Goal: Task Accomplishment & Management: Manage account settings

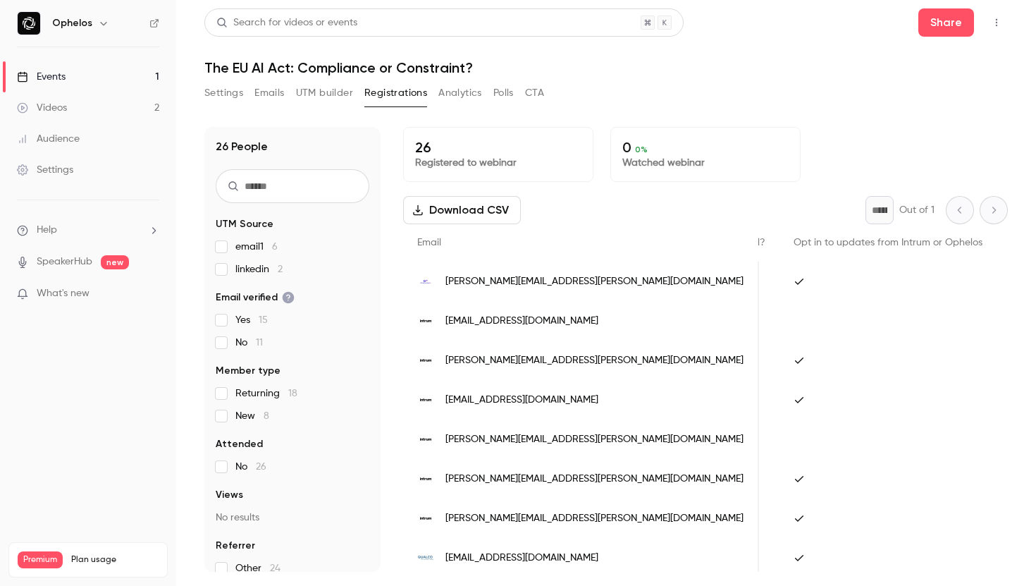
scroll to position [0, 1440]
click at [931, 26] on button "Share" at bounding box center [946, 22] width 56 height 28
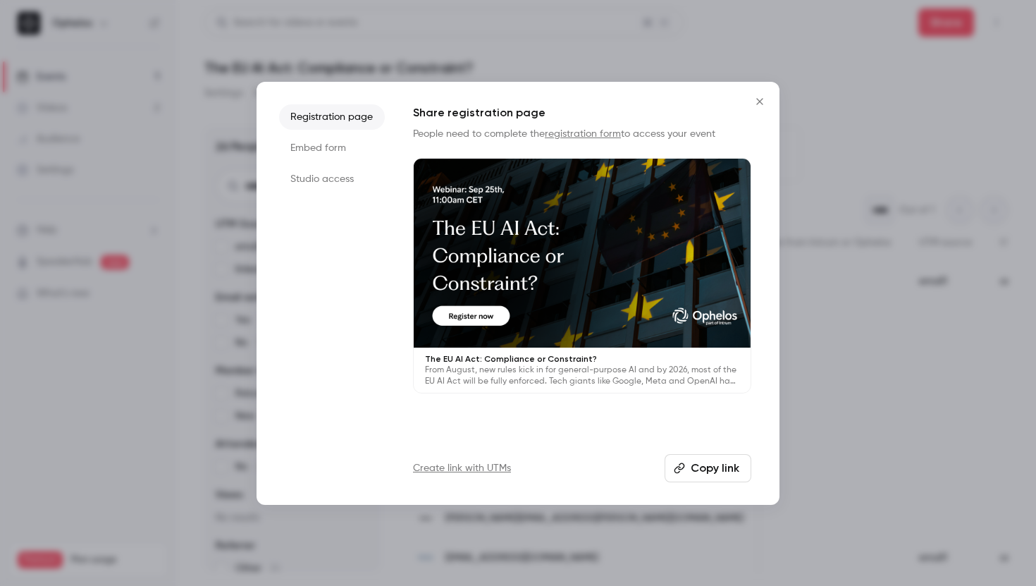
click at [703, 472] on button "Copy link" at bounding box center [708, 468] width 87 height 28
click at [890, 200] on div at bounding box center [518, 293] width 1036 height 586
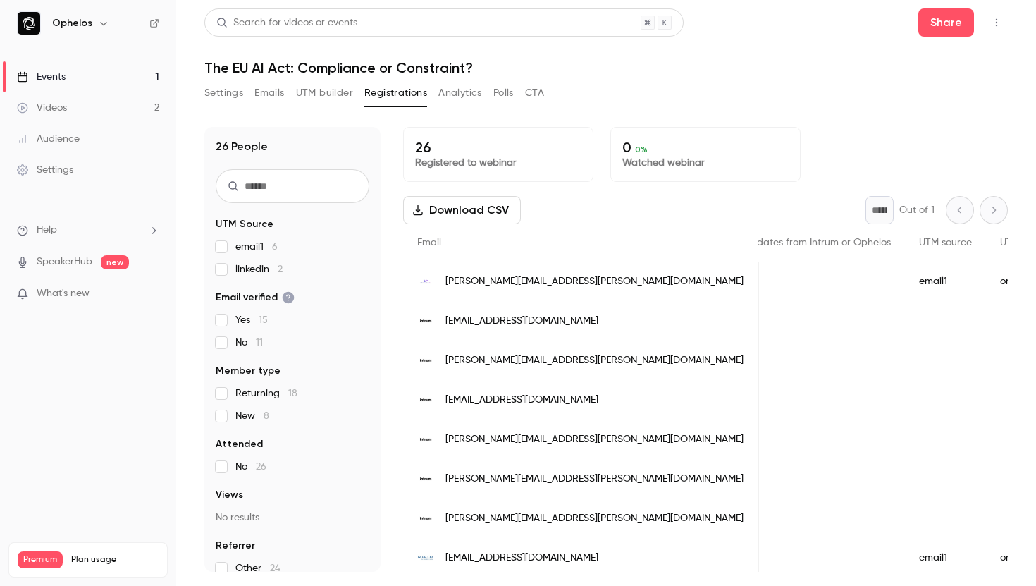
click at [254, 96] on button "Emails" at bounding box center [269, 93] width 30 height 23
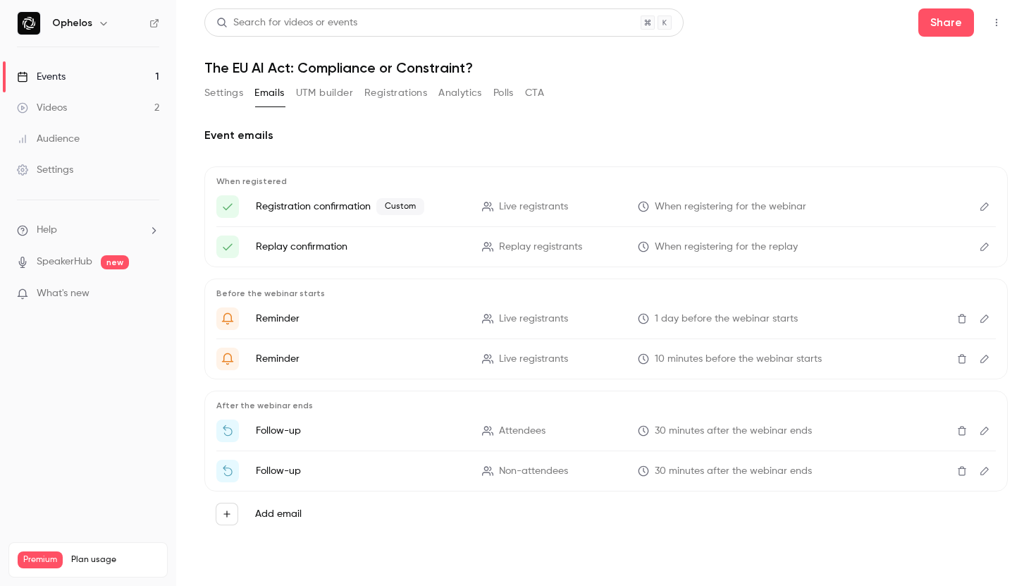
click at [215, 95] on button "Settings" at bounding box center [223, 93] width 39 height 23
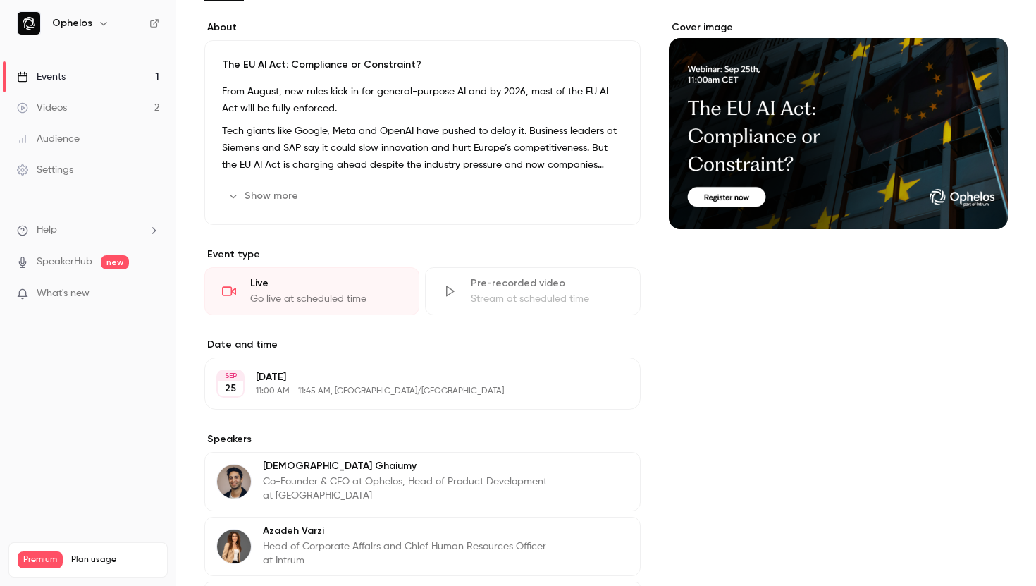
scroll to position [239, 0]
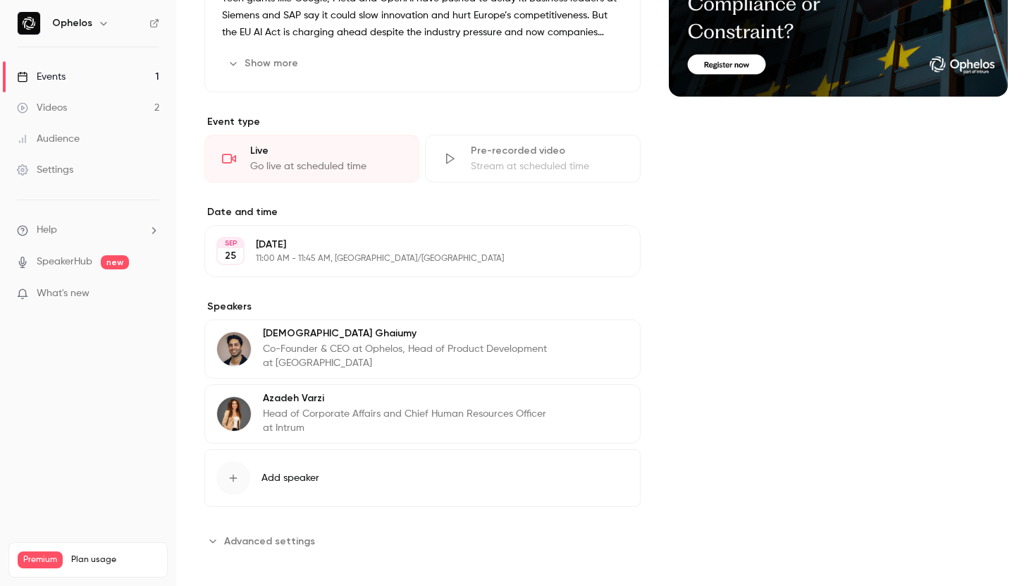
click at [340, 419] on p "Head of Corporate Affairs and Chief Human Resources Officer at Intrum" at bounding box center [406, 421] width 286 height 28
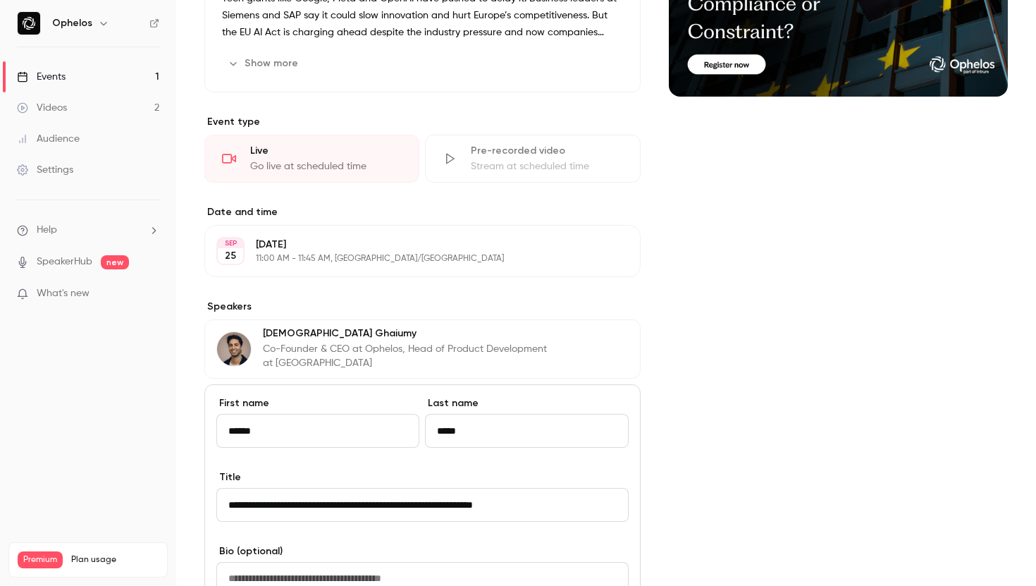
drag, startPoint x: 594, startPoint y: 512, endPoint x: 221, endPoint y: 499, distance: 373.8
click at [221, 499] on input "**********" at bounding box center [422, 505] width 412 height 34
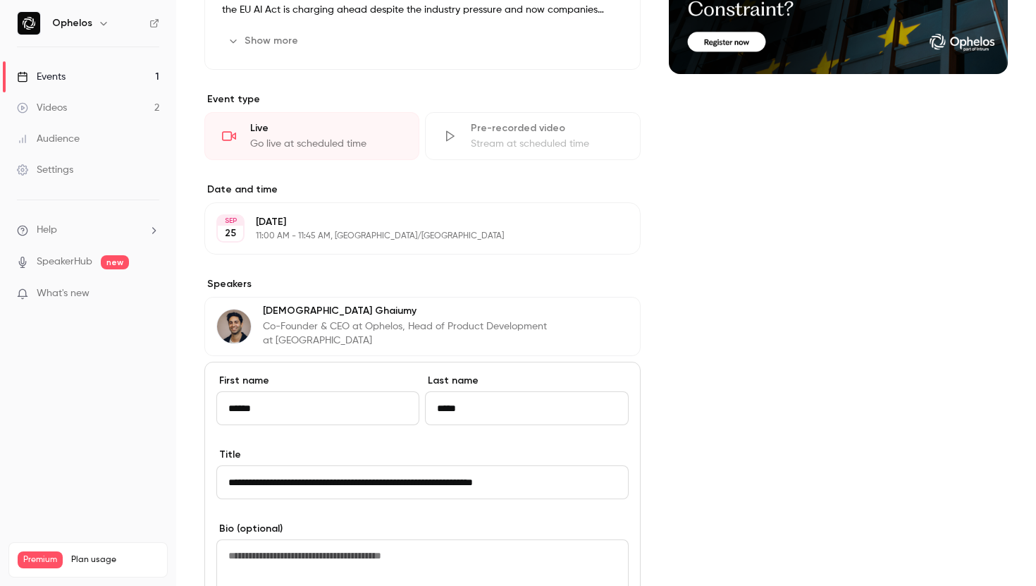
scroll to position [263, 0]
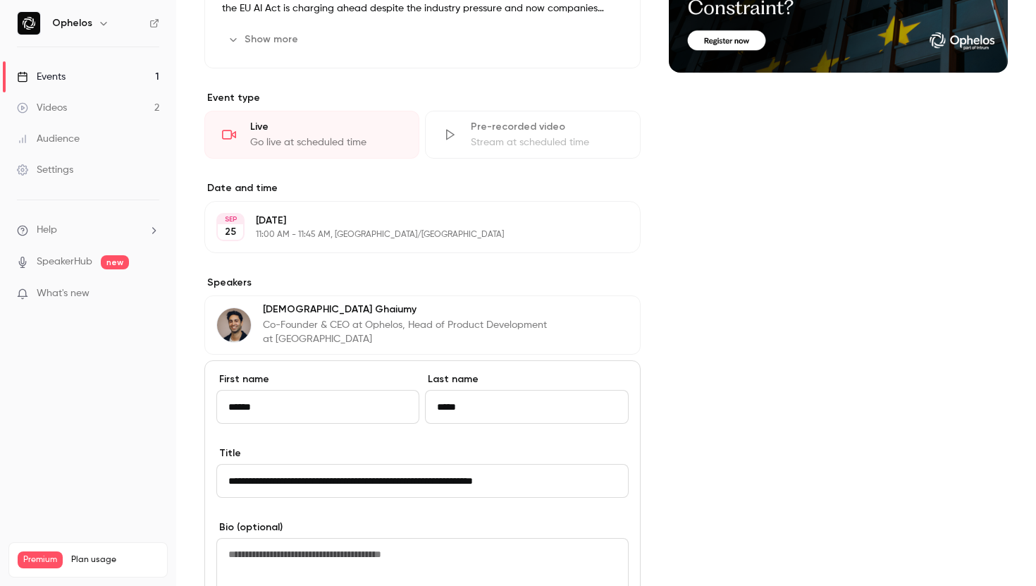
click at [376, 303] on p "Amon Ghaiumy" at bounding box center [406, 309] width 286 height 14
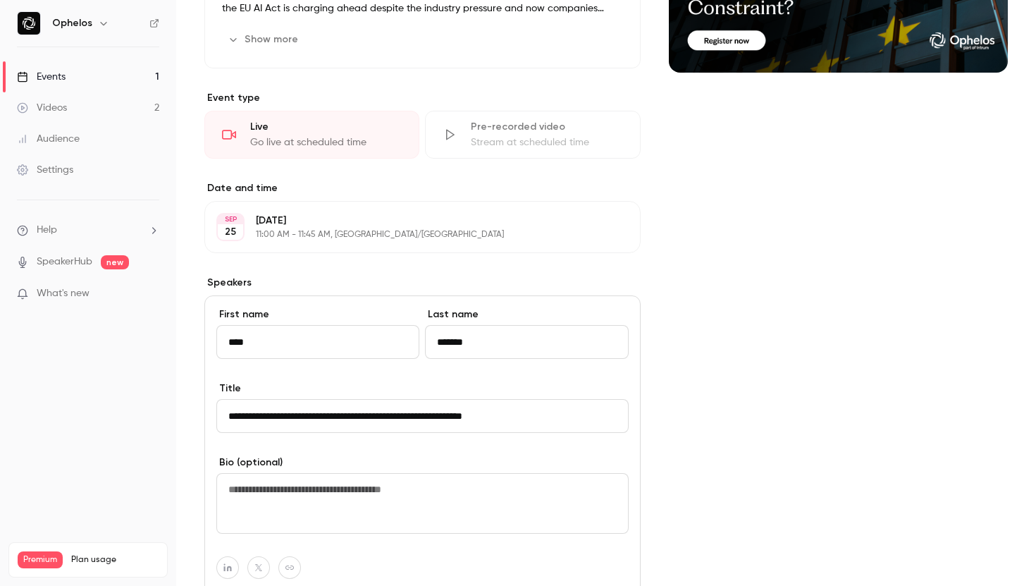
drag, startPoint x: 593, startPoint y: 415, endPoint x: 201, endPoint y: 394, distance: 393.2
click at [201, 394] on main "Search for videos or events Share The EU AI Act: Compliance or Constraint? Sett…" at bounding box center [606, 293] width 860 height 586
click at [475, 263] on div "**********" at bounding box center [422, 370] width 436 height 1013
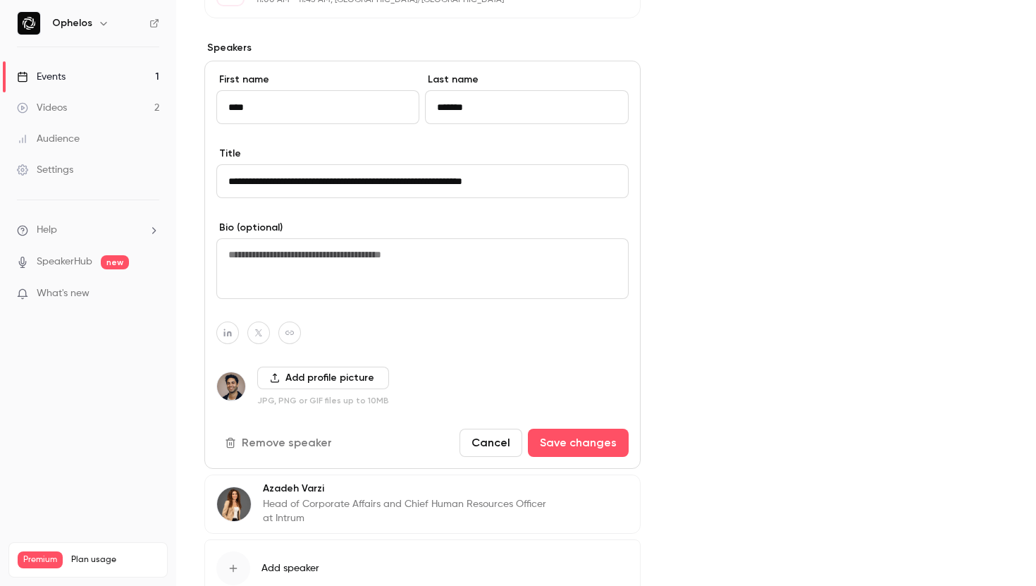
scroll to position [499, 0]
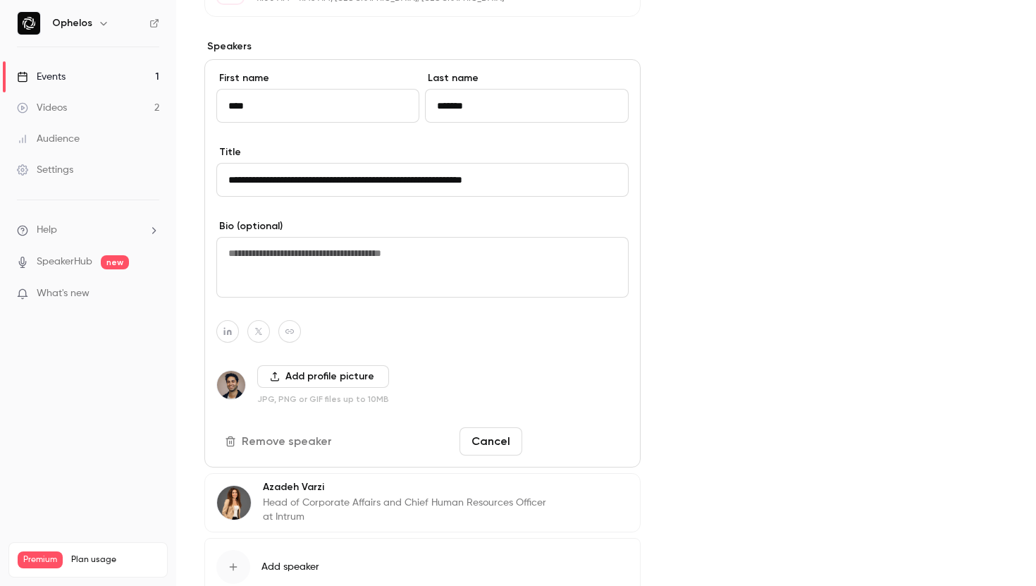
click at [591, 445] on button "Save changes" at bounding box center [578, 441] width 101 height 28
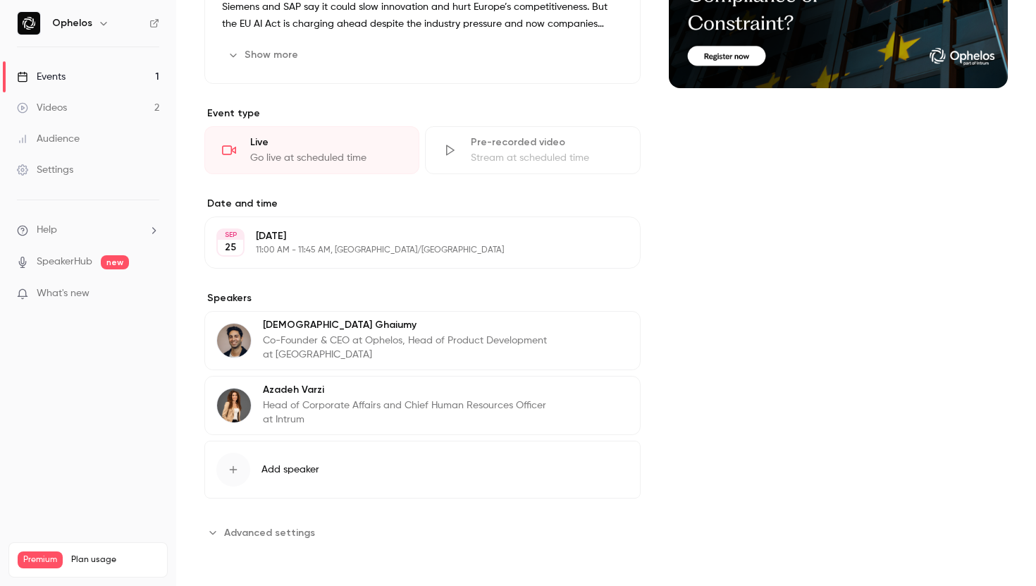
scroll to position [247, 0]
click at [259, 470] on button "Add speaker" at bounding box center [422, 470] width 436 height 58
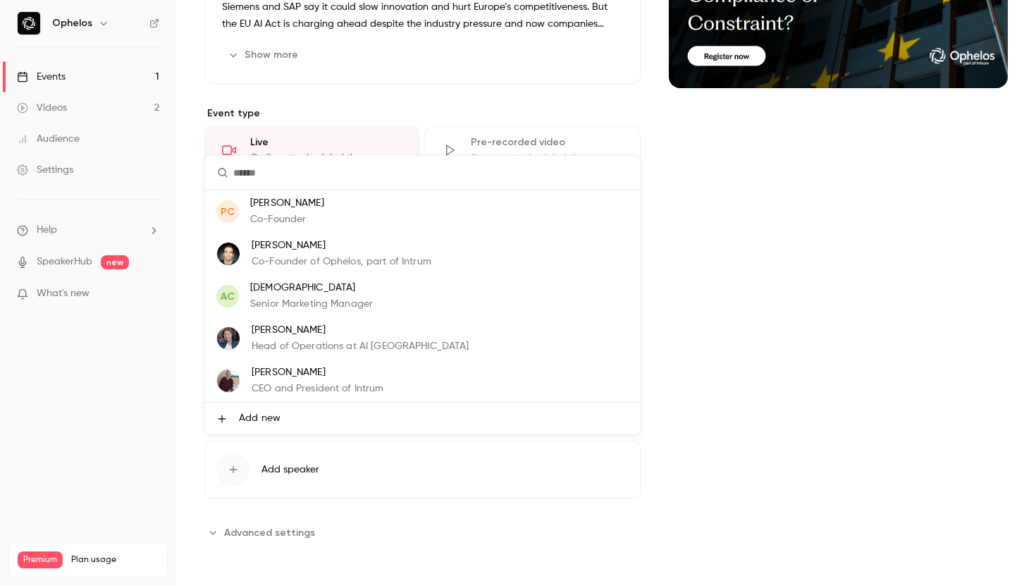
click at [261, 419] on span "Add new" at bounding box center [260, 418] width 42 height 15
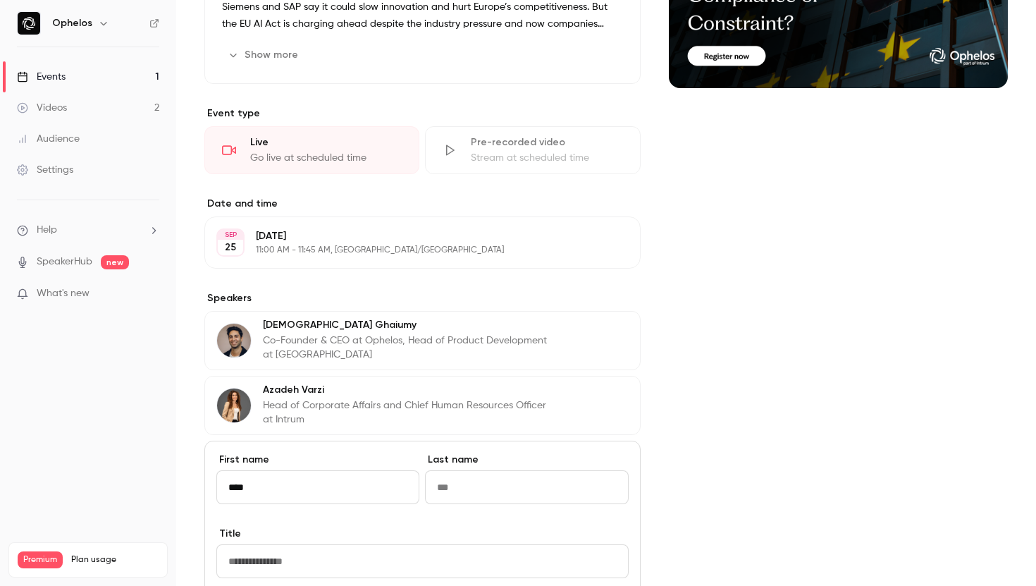
type input "****"
click at [522, 494] on input "Last name" at bounding box center [526, 487] width 203 height 34
paste input "*********"
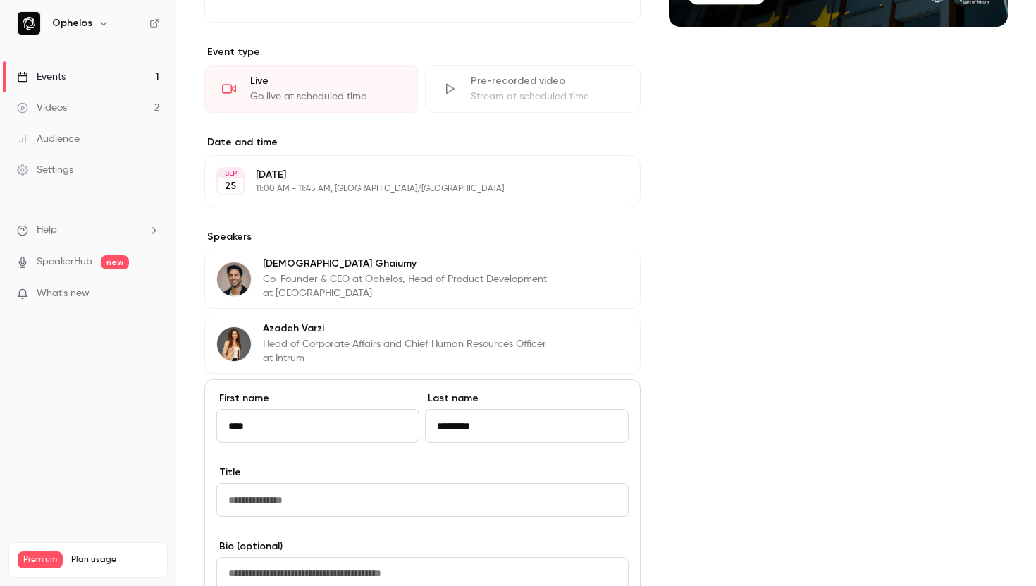
scroll to position [315, 0]
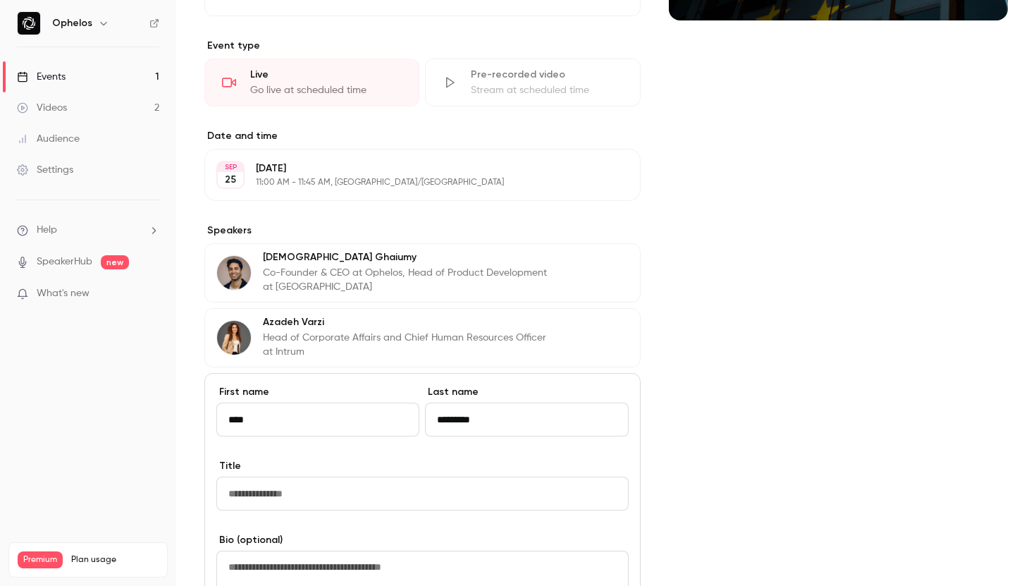
type input "*********"
click at [340, 496] on input "Title" at bounding box center [422, 493] width 412 height 34
paste input "**********"
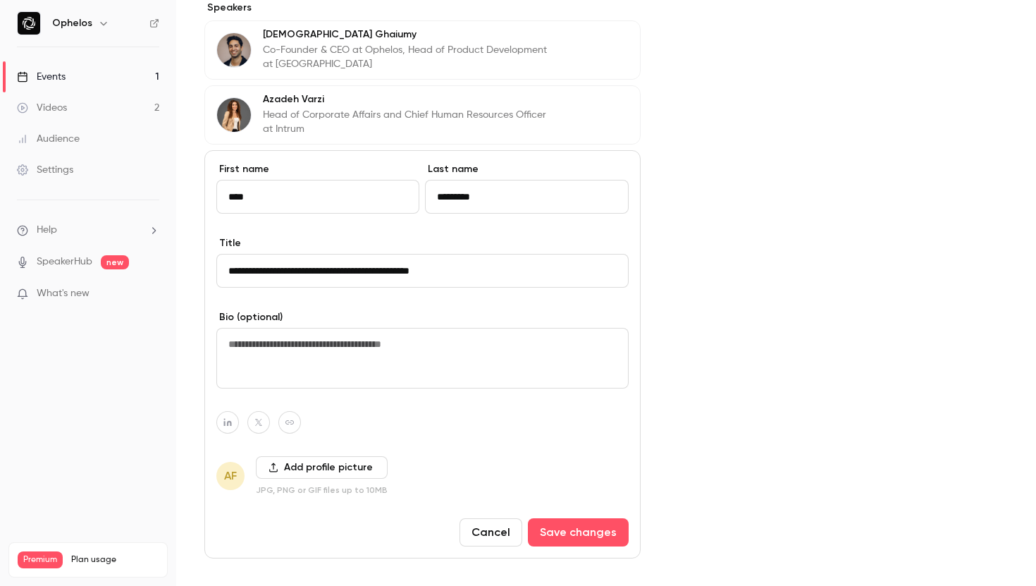
scroll to position [542, 0]
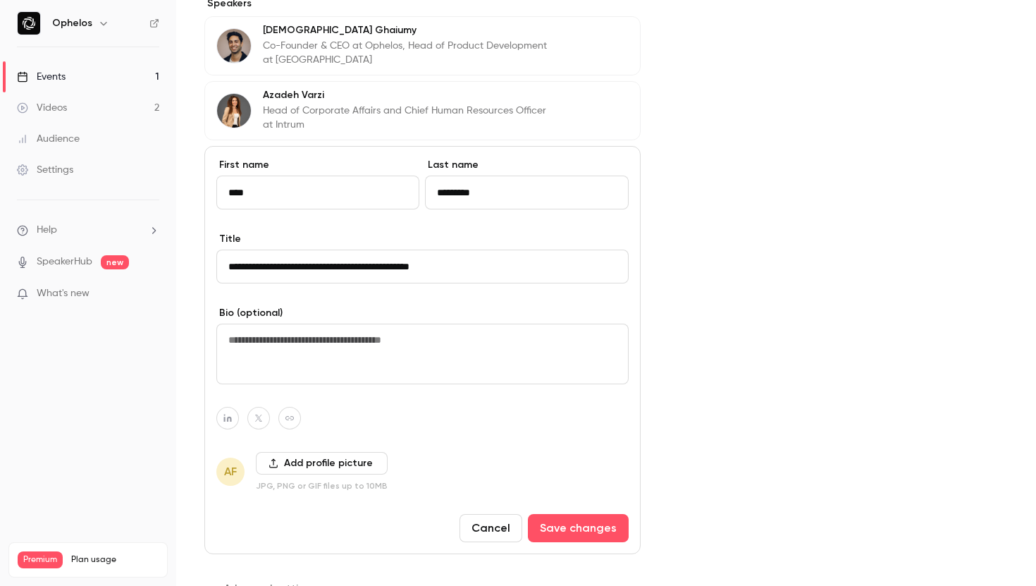
type input "**********"
click at [312, 462] on button "Add profile picture" at bounding box center [322, 463] width 132 height 23
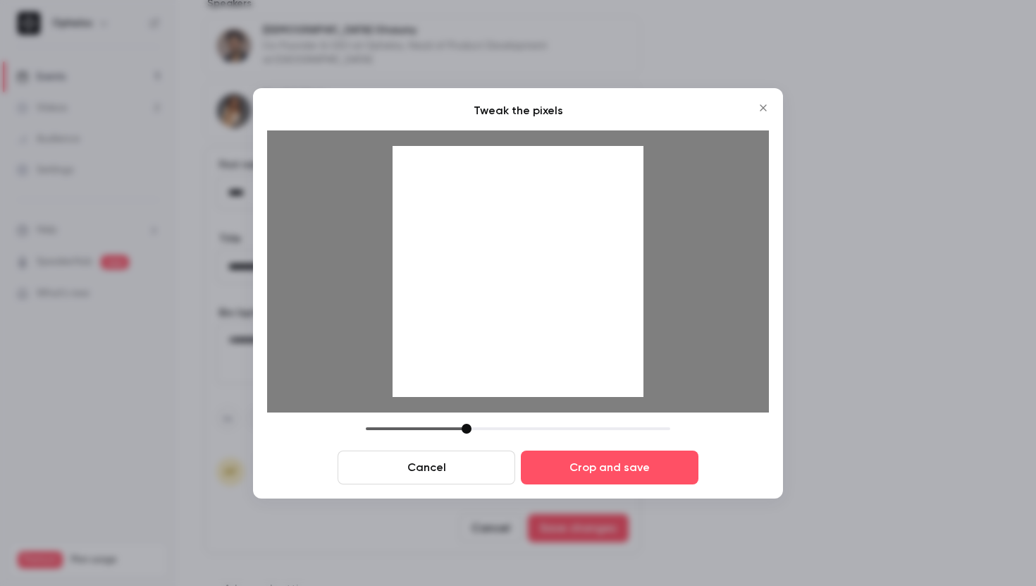
drag, startPoint x: 512, startPoint y: 296, endPoint x: 560, endPoint y: 293, distance: 48.7
click at [560, 293] on div at bounding box center [518, 271] width 251 height 251
click at [598, 474] on button "Crop and save" at bounding box center [610, 467] width 178 height 34
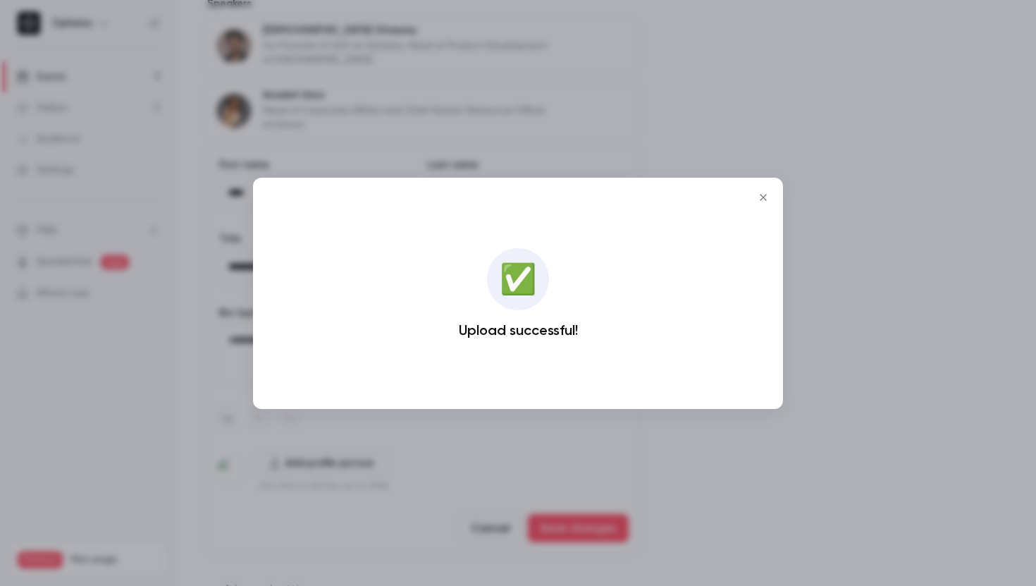
click at [770, 195] on icon "Close" at bounding box center [763, 197] width 17 height 11
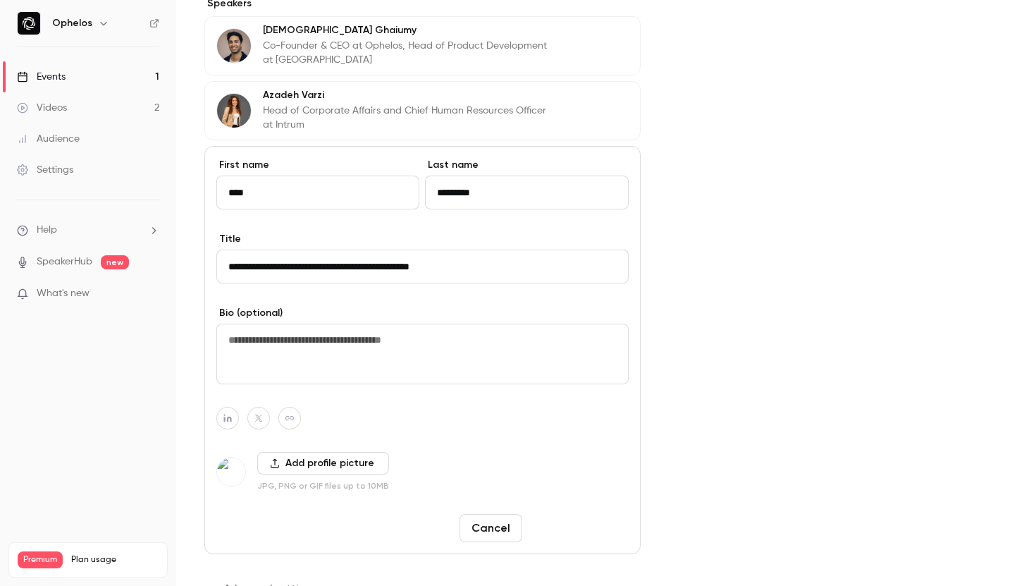
click at [575, 526] on button "Save changes" at bounding box center [578, 528] width 101 height 28
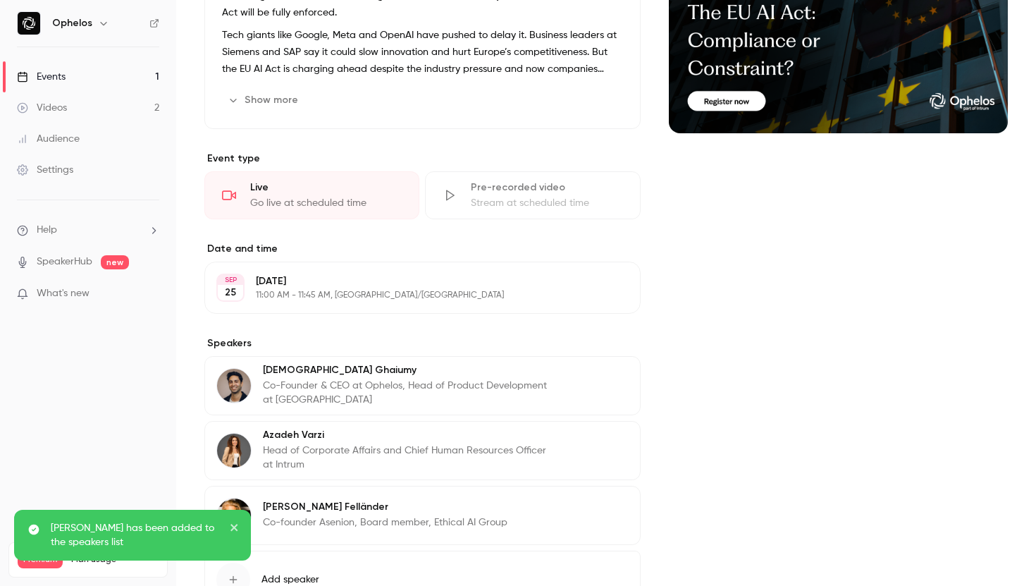
scroll to position [0, 0]
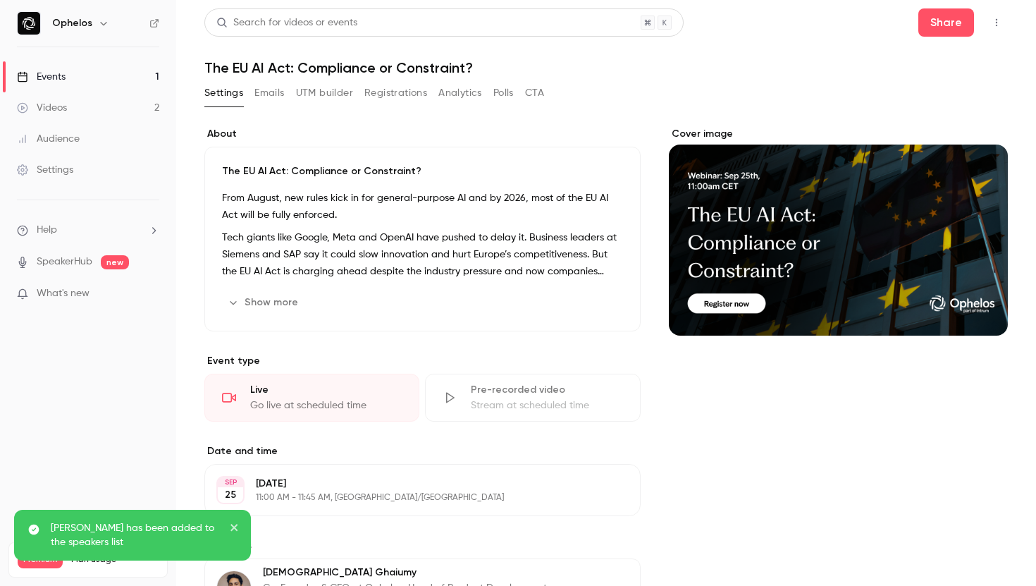
click at [932, 50] on header "Search for videos or events Share The EU AI Act: Compliance or Constraint?" at bounding box center [606, 42] width 804 height 68
click at [943, 27] on button "Share" at bounding box center [946, 22] width 56 height 28
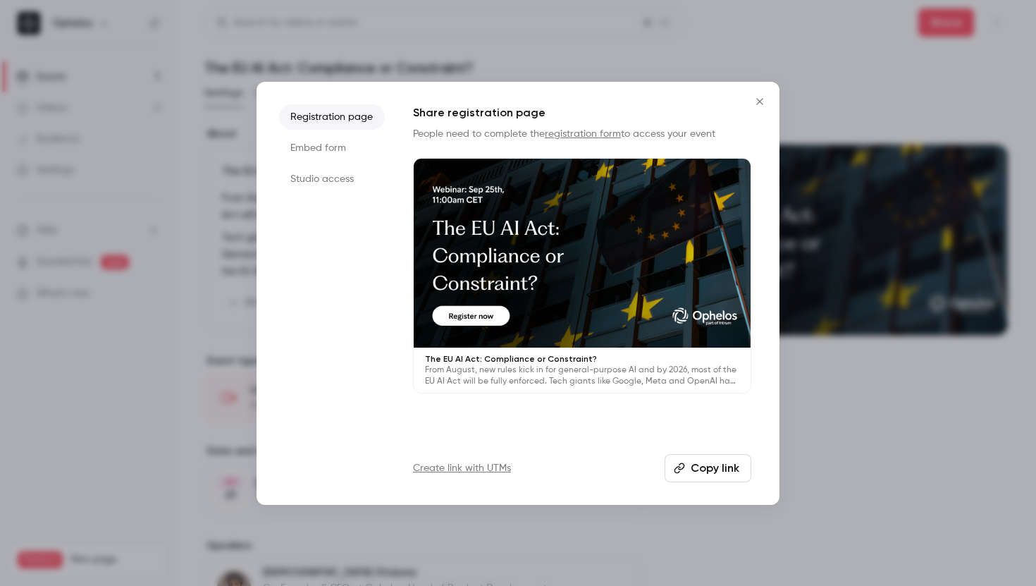
click at [479, 314] on div at bounding box center [582, 254] width 337 height 190
click at [528, 63] on div at bounding box center [518, 293] width 1036 height 586
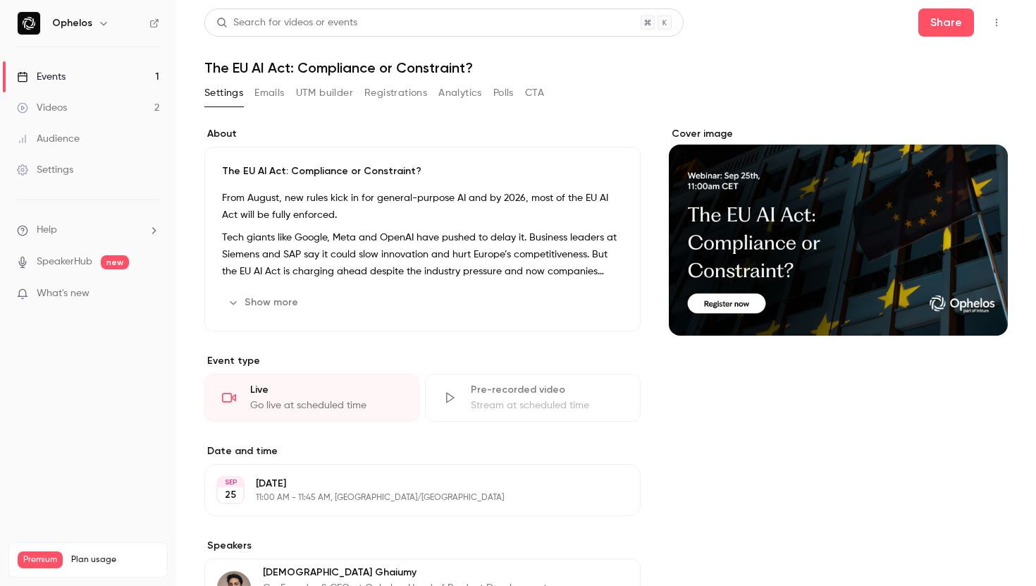
click at [397, 88] on button "Registrations" at bounding box center [395, 93] width 63 height 23
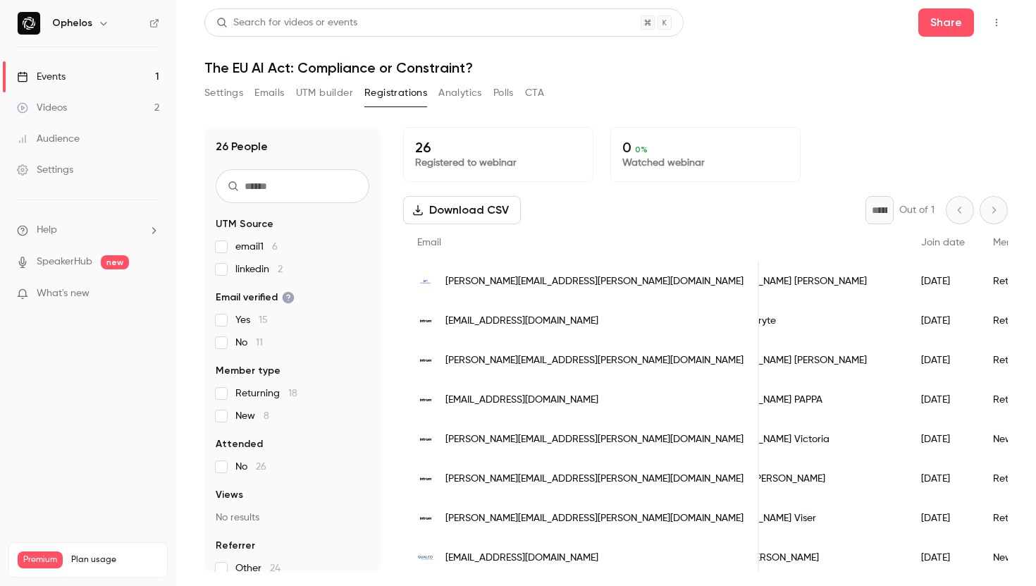
scroll to position [0, 56]
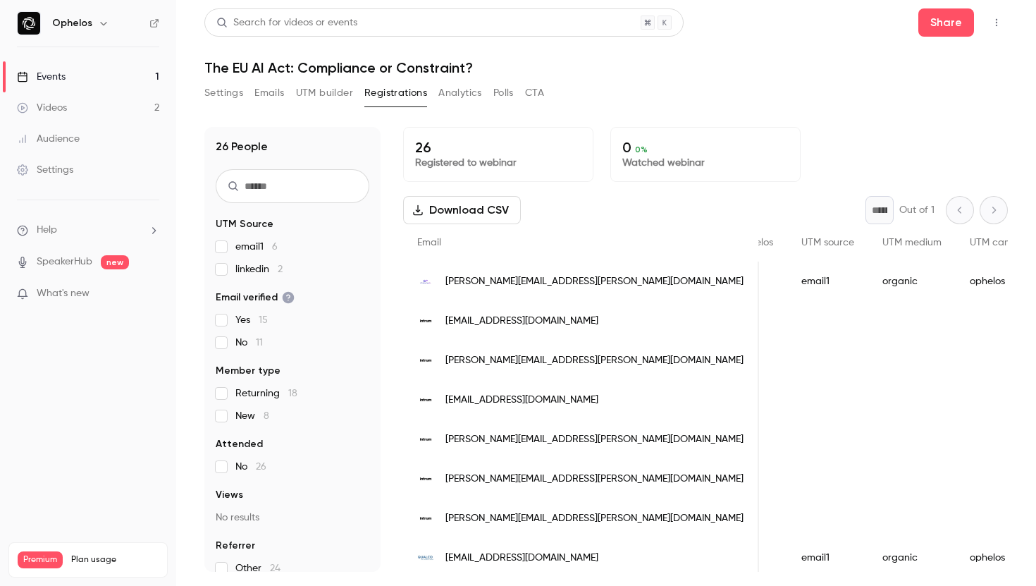
scroll to position [0, 1636]
